Goal: Information Seeking & Learning: Learn about a topic

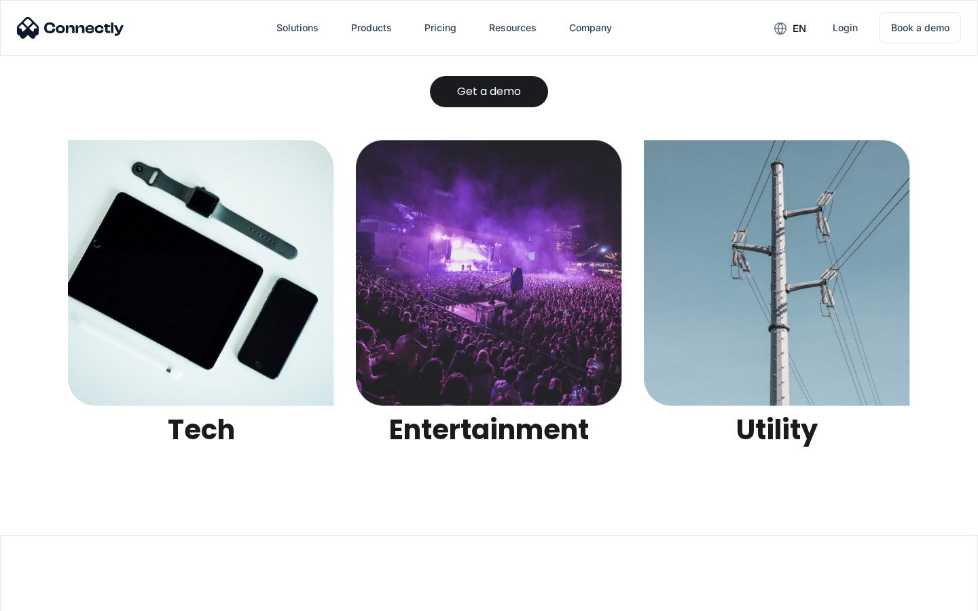
scroll to position [4286, 0]
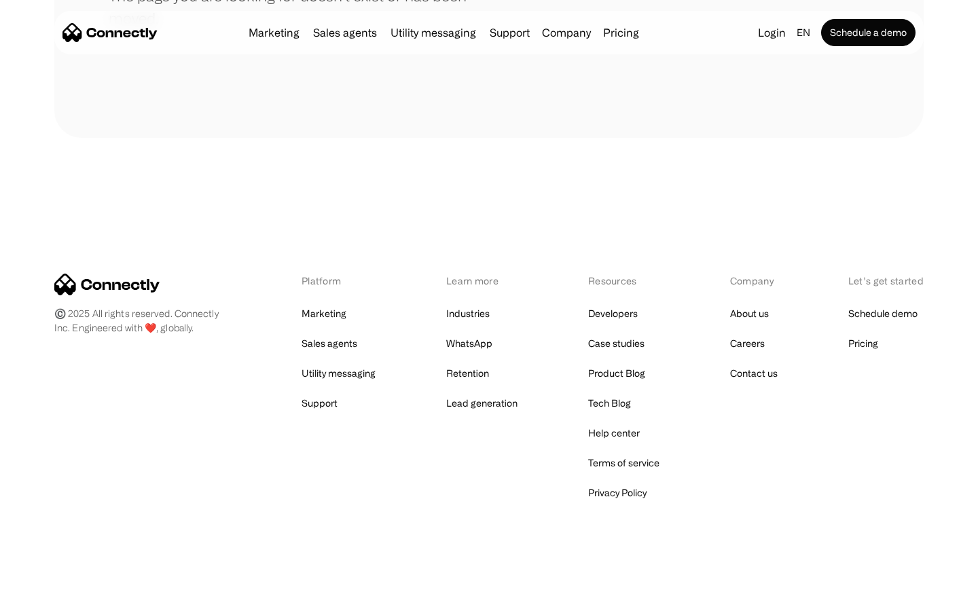
scroll to position [248, 0]
